Goal: Answer question/provide support: Share knowledge or assist other users

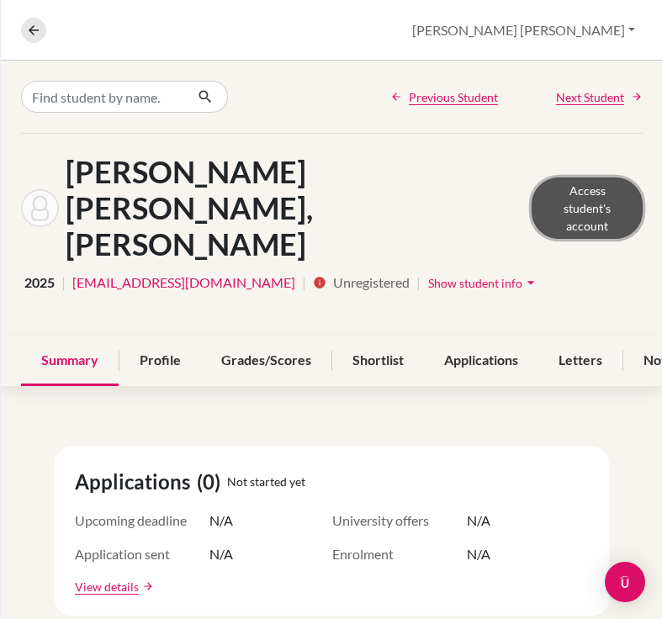
click at [533, 194] on link "Access student's account" at bounding box center [586, 207] width 111 height 61
